Goal: Task Accomplishment & Management: Complete application form

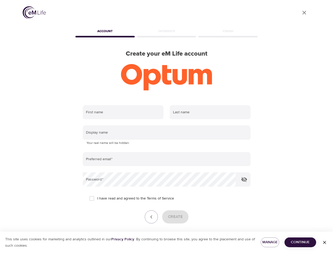
click at [123, 112] on input "text" at bounding box center [123, 112] width 81 height 14
click at [210, 112] on input "text" at bounding box center [210, 112] width 81 height 14
click at [166, 133] on input "text" at bounding box center [167, 132] width 168 height 14
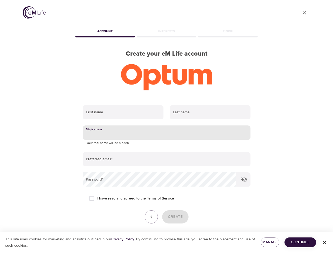
click at [166, 159] on input "email" at bounding box center [167, 159] width 168 height 14
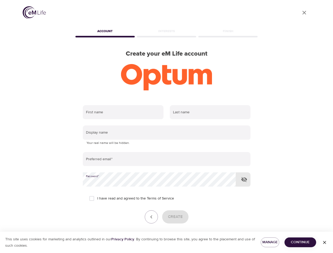
click at [244, 179] on icon "button" at bounding box center [244, 179] width 6 height 6
click at [151, 217] on icon "button" at bounding box center [151, 217] width 6 height 6
click at [175, 217] on div "Create" at bounding box center [167, 216] width 168 height 13
click at [270, 242] on span "Manage" at bounding box center [270, 242] width 10 height 7
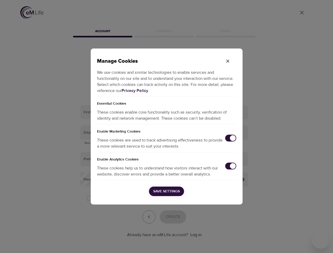
click at [300, 242] on div "Manage Cookies We use cookies and similar technologies to enable services and f…" at bounding box center [166, 126] width 333 height 253
